Goal: Task Accomplishment & Management: Complete application form

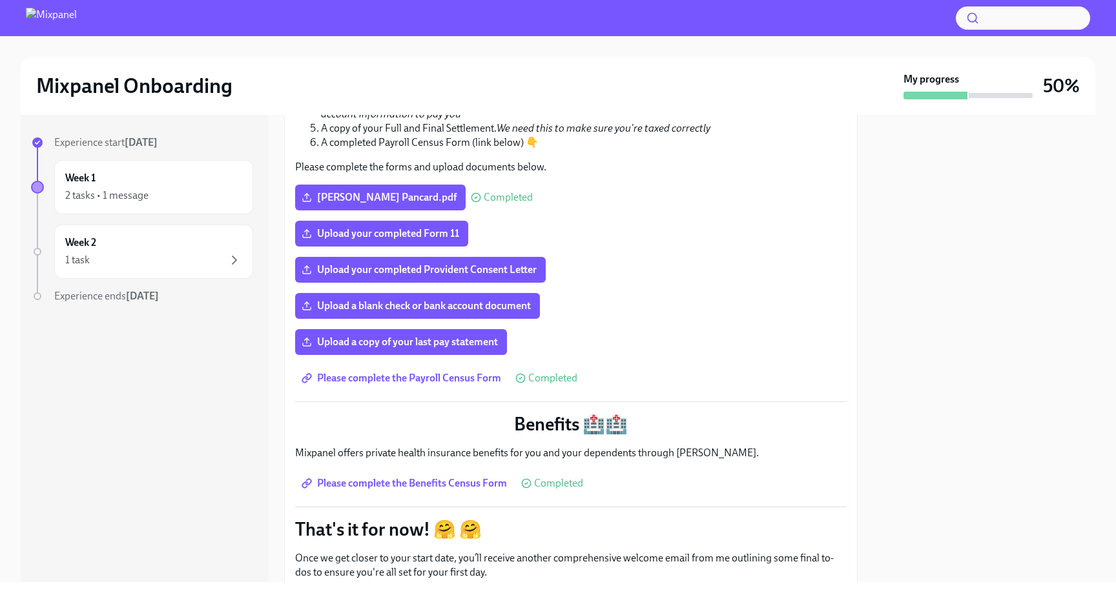
scroll to position [288, 0]
click at [453, 335] on label "Upload a copy of your last pay statement" at bounding box center [401, 342] width 212 height 26
click at [0, 0] on input "Upload a copy of your last pay statement" at bounding box center [0, 0] width 0 height 0
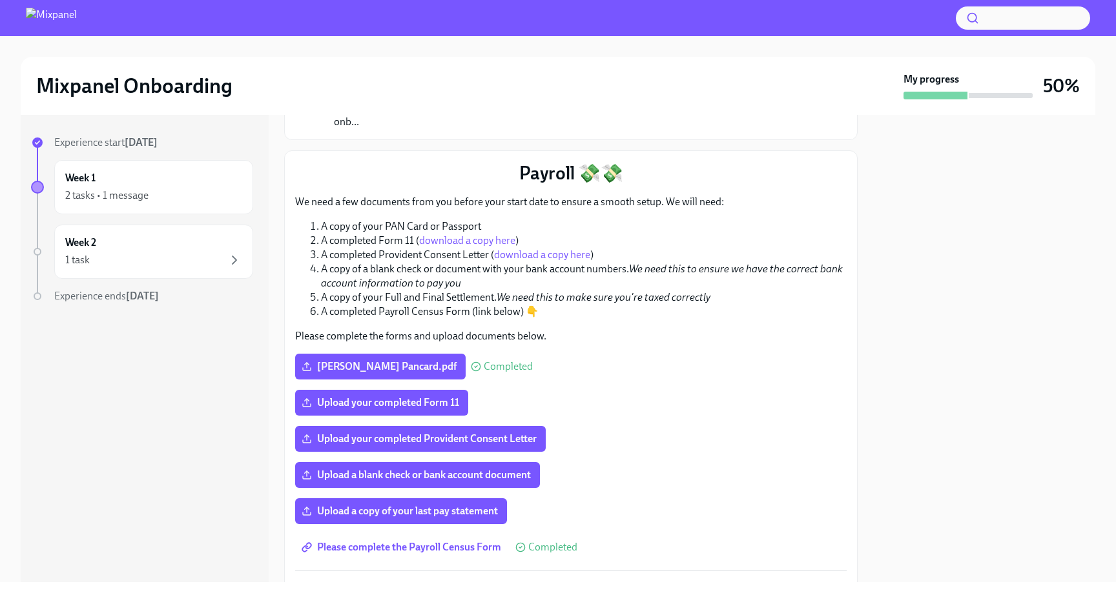
scroll to position [0, 0]
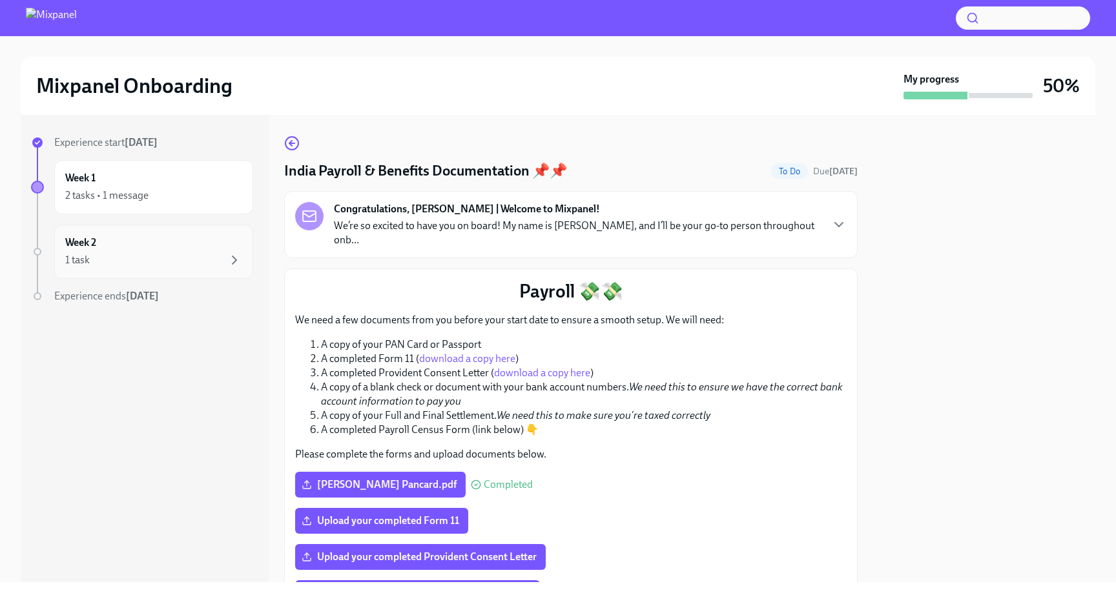
click at [105, 252] on div "1 task" at bounding box center [153, 259] width 177 height 15
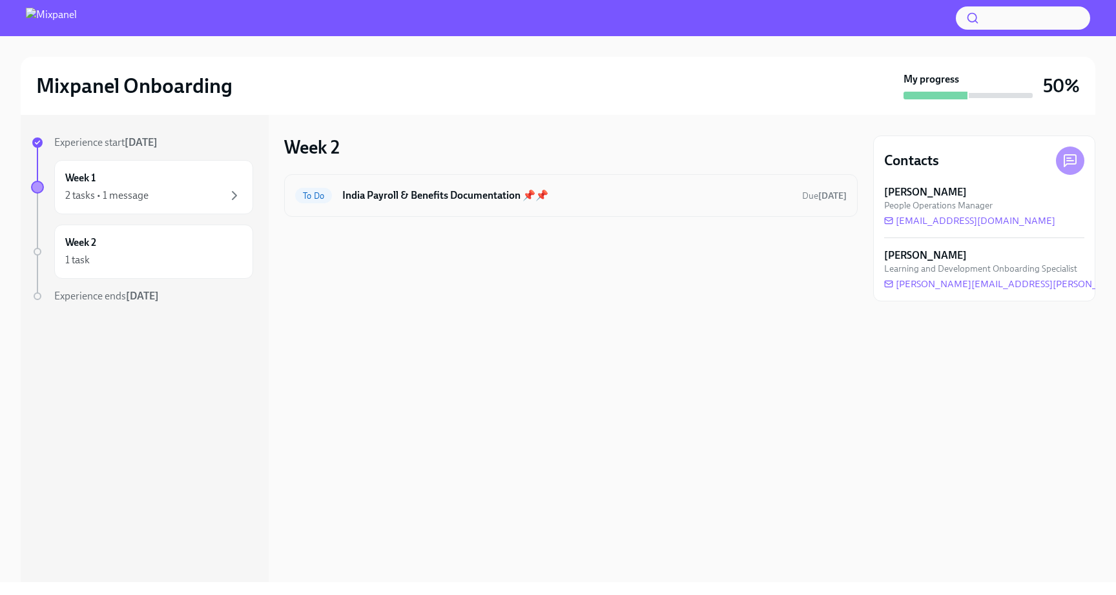
click at [652, 203] on div "To Do India Payroll & Benefits Documentation 📌📌 Due [DATE]" at bounding box center [570, 195] width 551 height 21
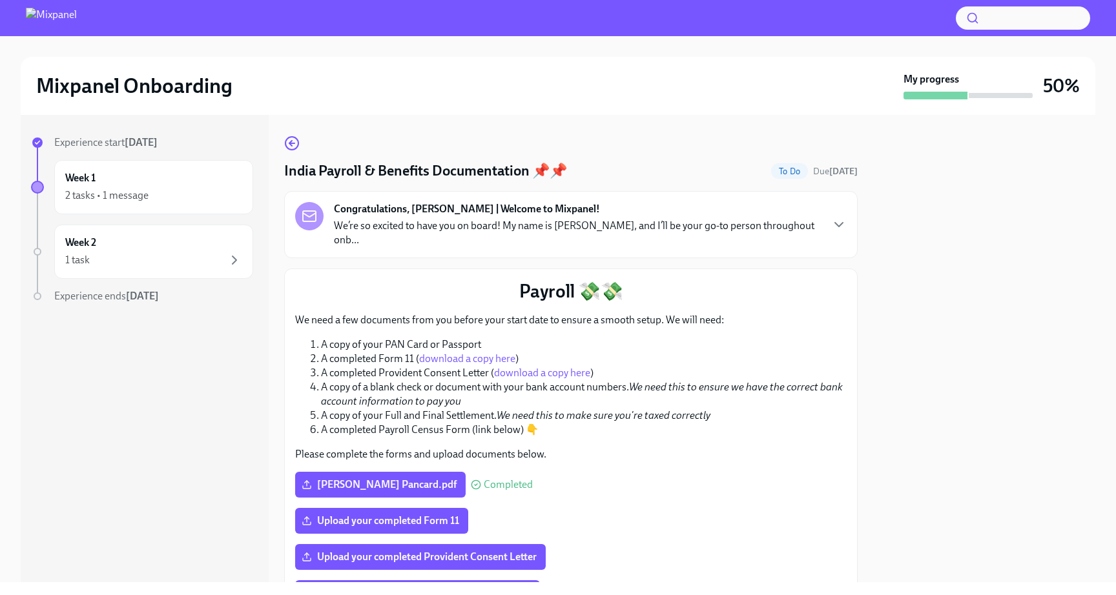
click at [496, 221] on p "We’re so excited to have you on board! My name is [PERSON_NAME], and I’ll be yo…" at bounding box center [577, 233] width 487 height 28
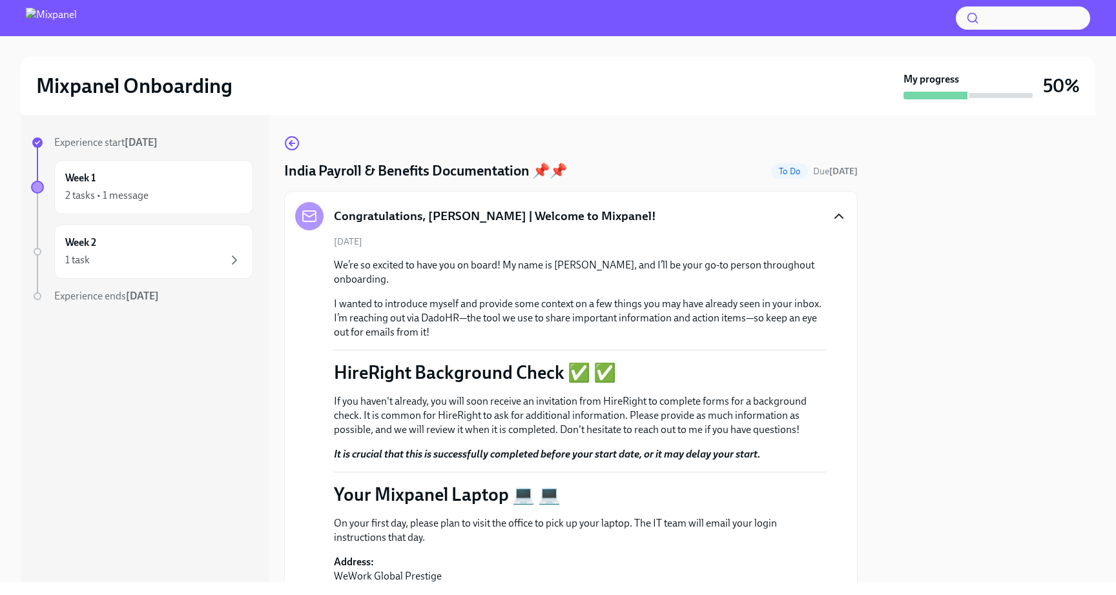
click at [837, 210] on icon "button" at bounding box center [838, 216] width 15 height 15
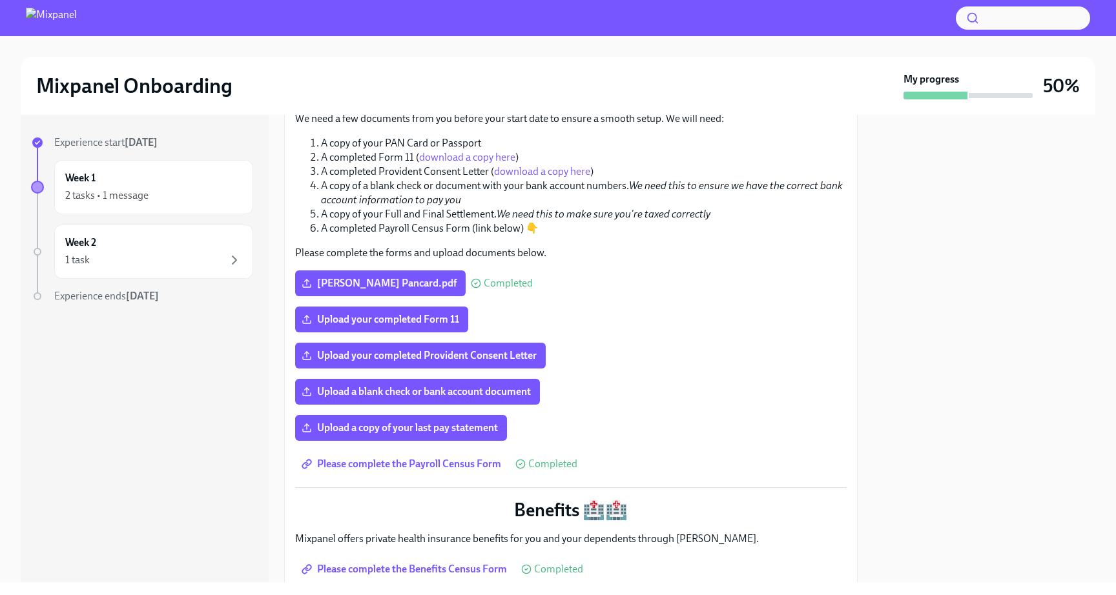
scroll to position [181, 0]
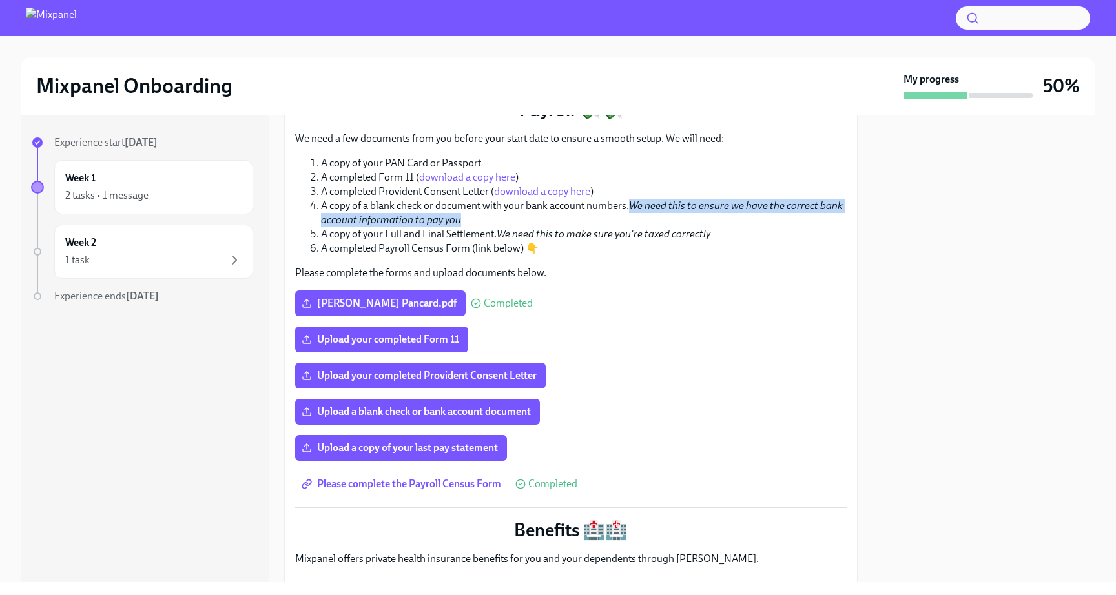
drag, startPoint x: 628, startPoint y: 193, endPoint x: 766, endPoint y: 200, distance: 137.7
click at [766, 200] on li "A copy of a blank check or document with your bank account numbers. We need thi…" at bounding box center [584, 213] width 526 height 28
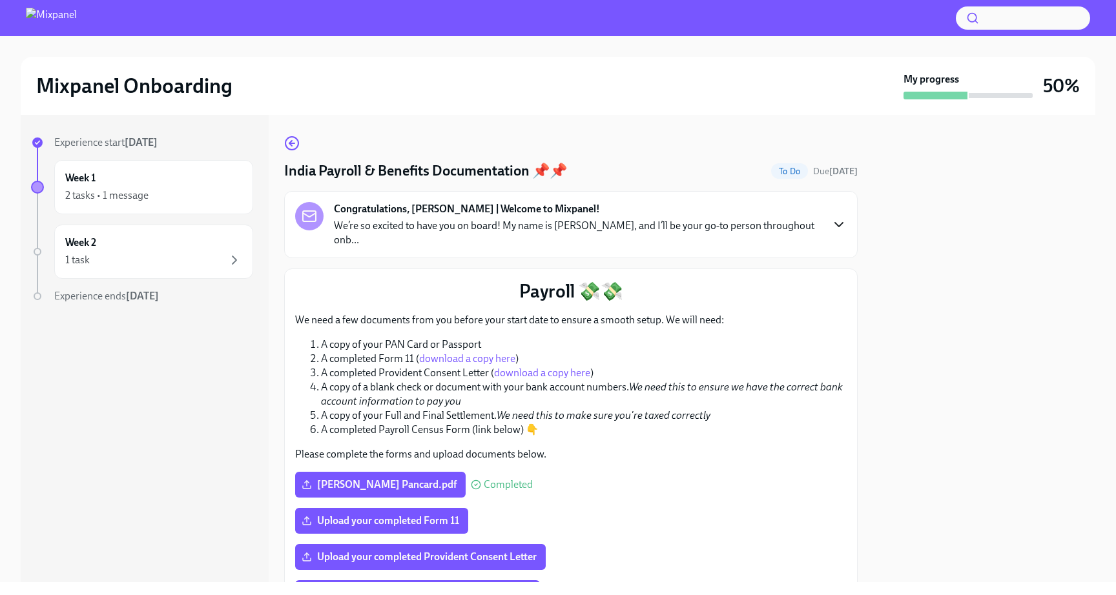
scroll to position [534, 0]
